Goal: Find specific page/section: Find specific page/section

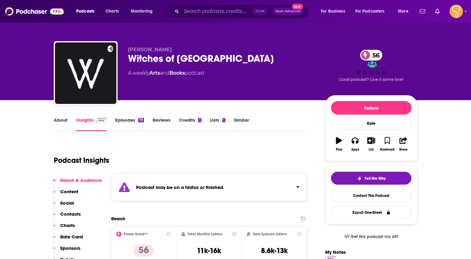
click at [290, 123] on div "About Insights Episodes 78 Reviews Credits 1 Lists 1 Similar" at bounding box center [180, 123] width 253 height 15
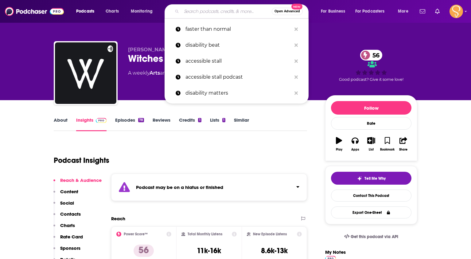
click at [189, 11] on input "Search podcasts, credits, & more..." at bounding box center [227, 11] width 90 height 10
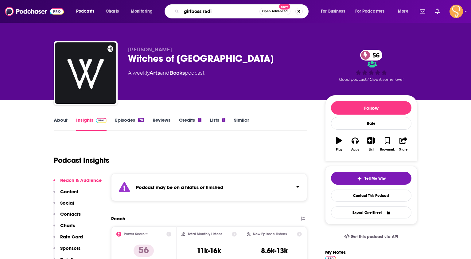
type input "girlboss radio"
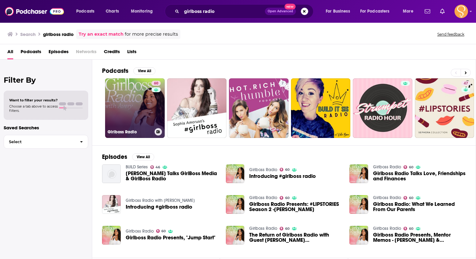
click at [127, 100] on link "60 Girlboss Radio" at bounding box center [135, 108] width 60 height 60
